Goal: Register for event/course

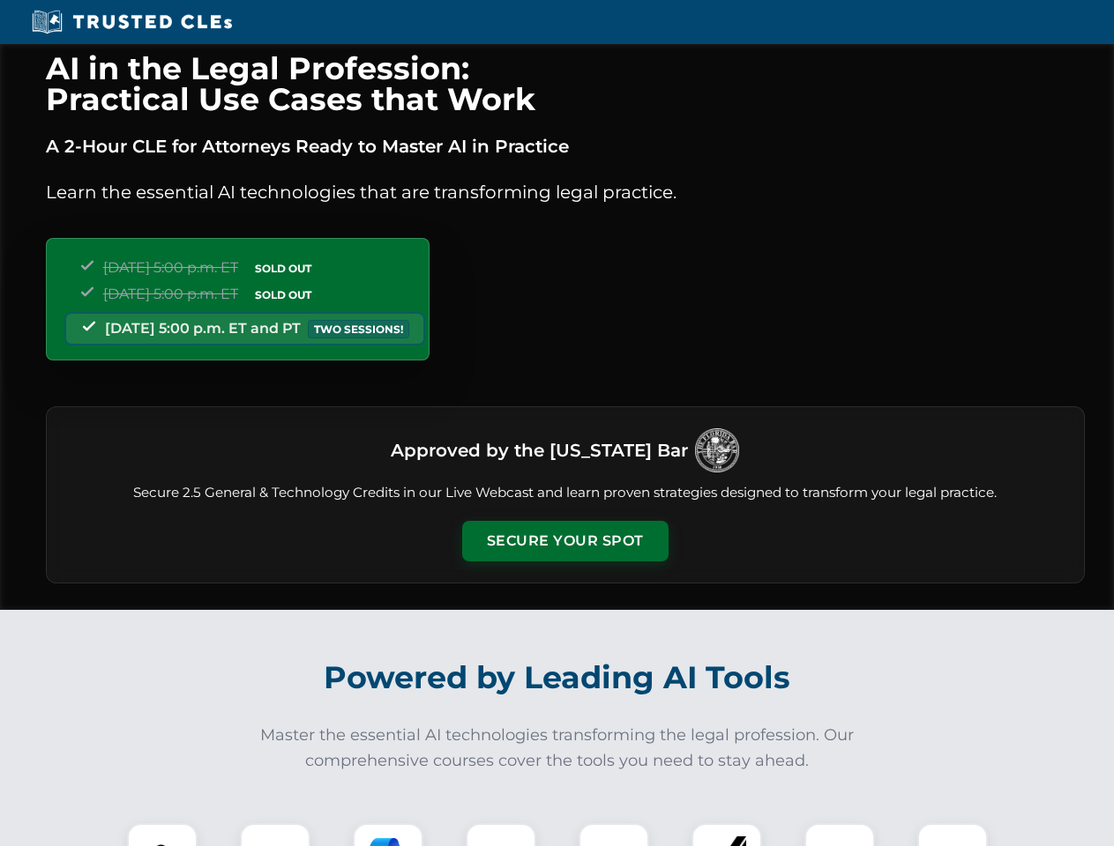
click at [564, 541] on button "Secure Your Spot" at bounding box center [565, 541] width 206 height 41
click at [162, 835] on img at bounding box center [162, 858] width 51 height 51
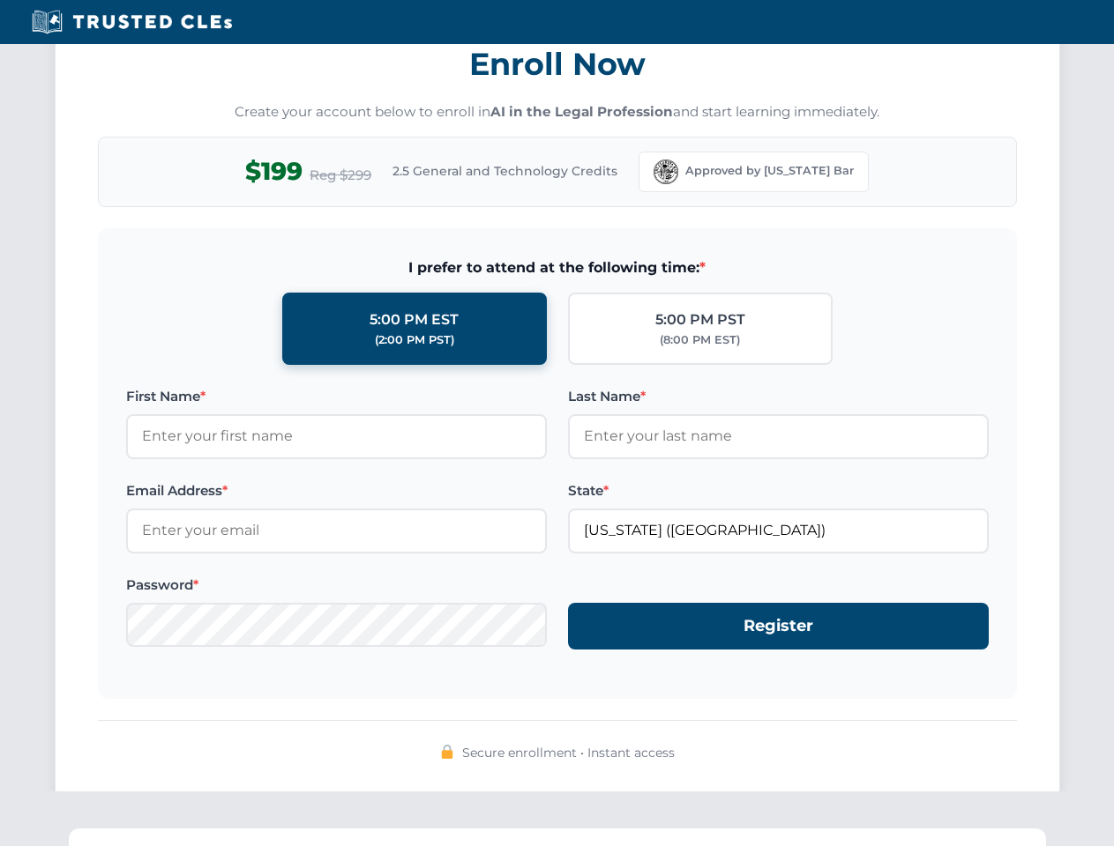
scroll to position [1731, 0]
